Goal: Task Accomplishment & Management: Manage account settings

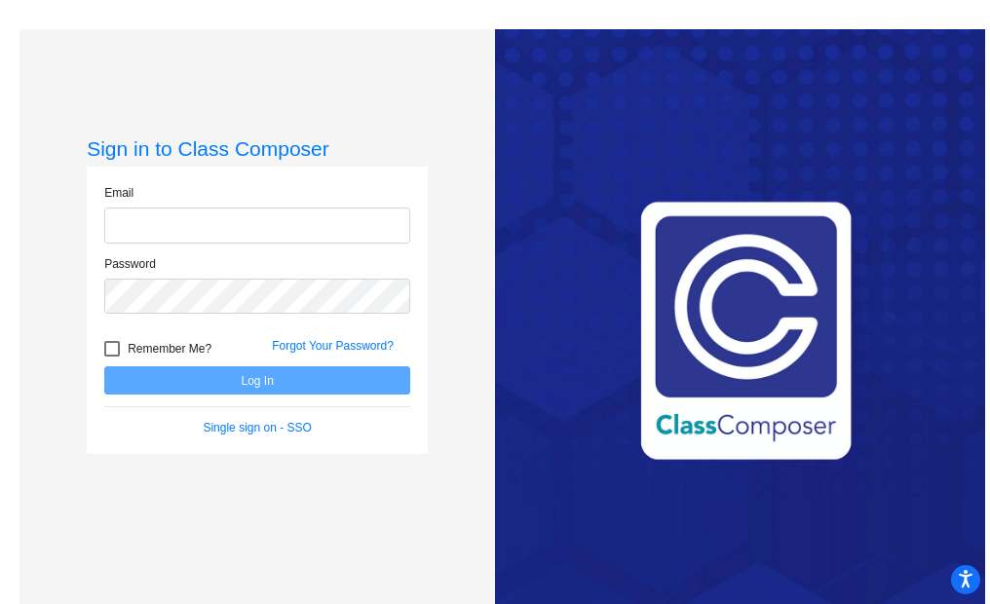
type input "megan.russell@k12.wv.us"
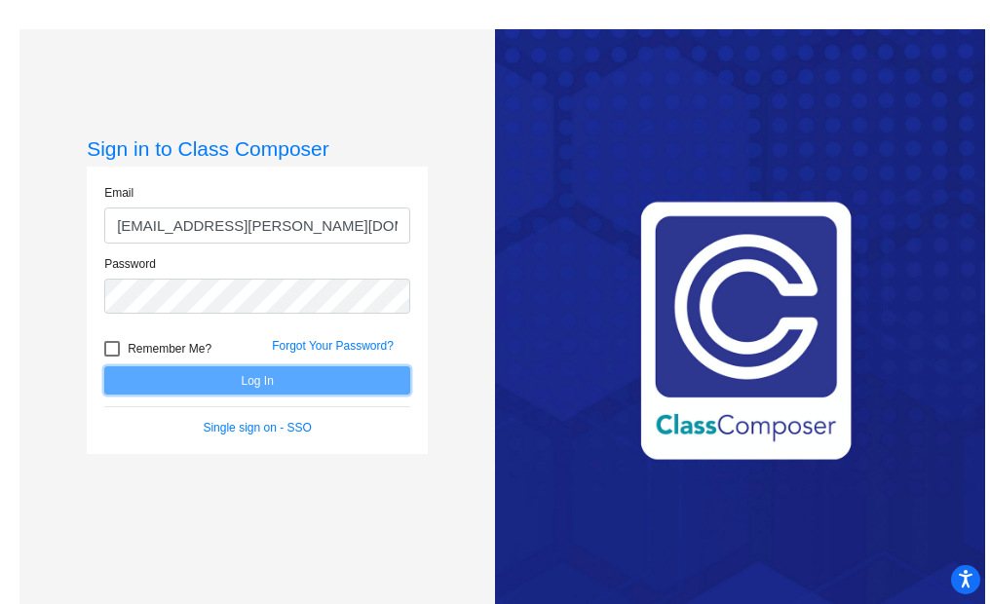
click at [309, 372] on button "Log In" at bounding box center [257, 380] width 306 height 28
